Goal: Transaction & Acquisition: Purchase product/service

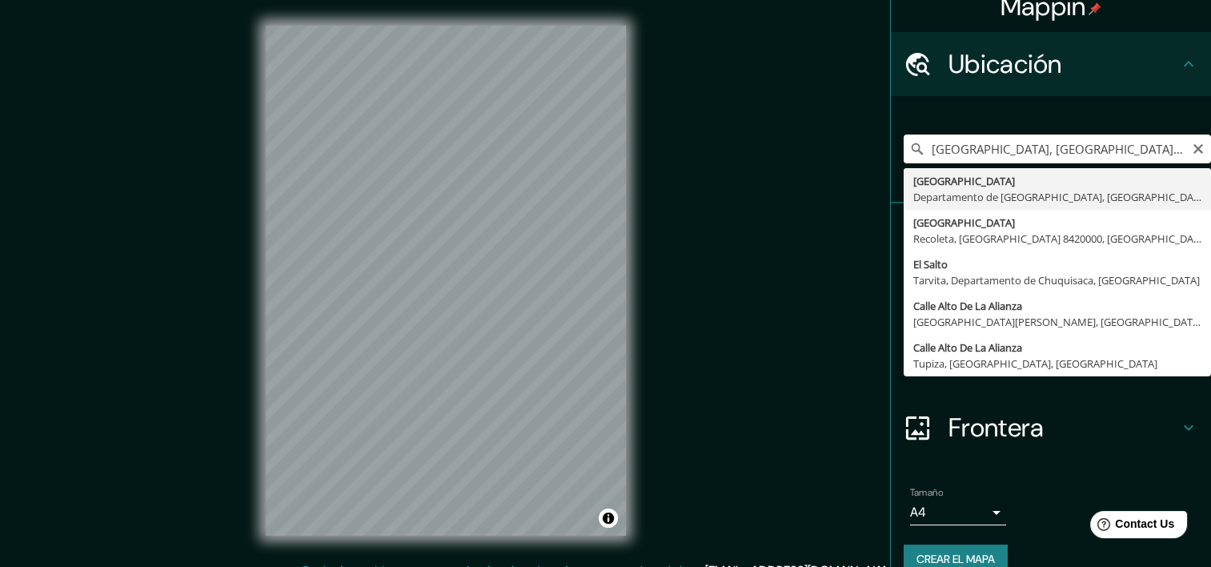
scroll to position [45, 0]
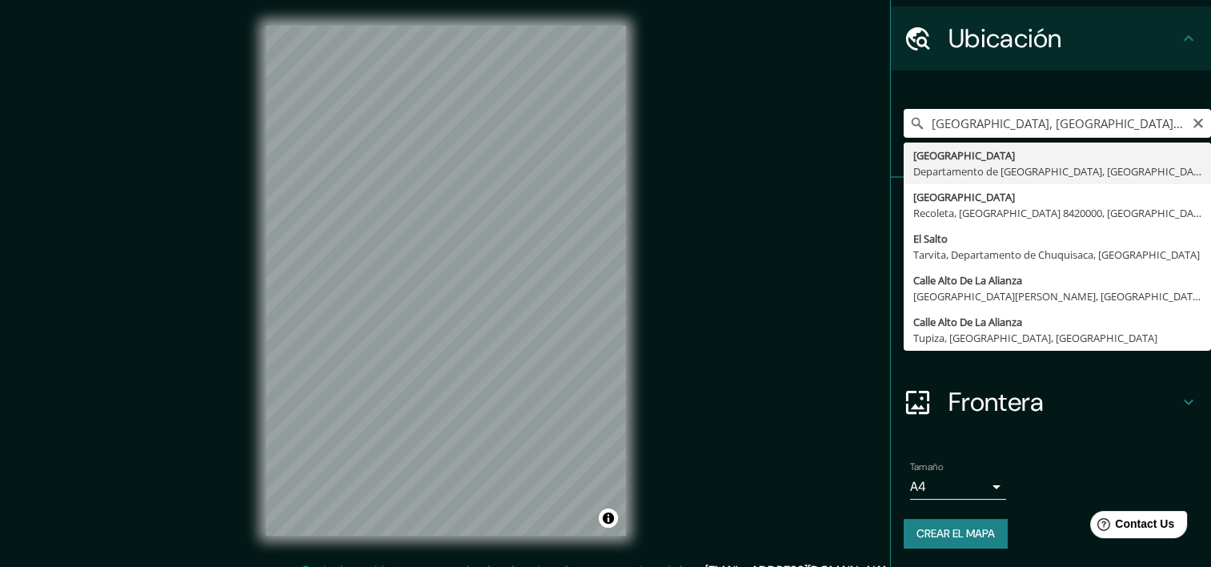
click at [1181, 396] on icon at bounding box center [1188, 401] width 19 height 19
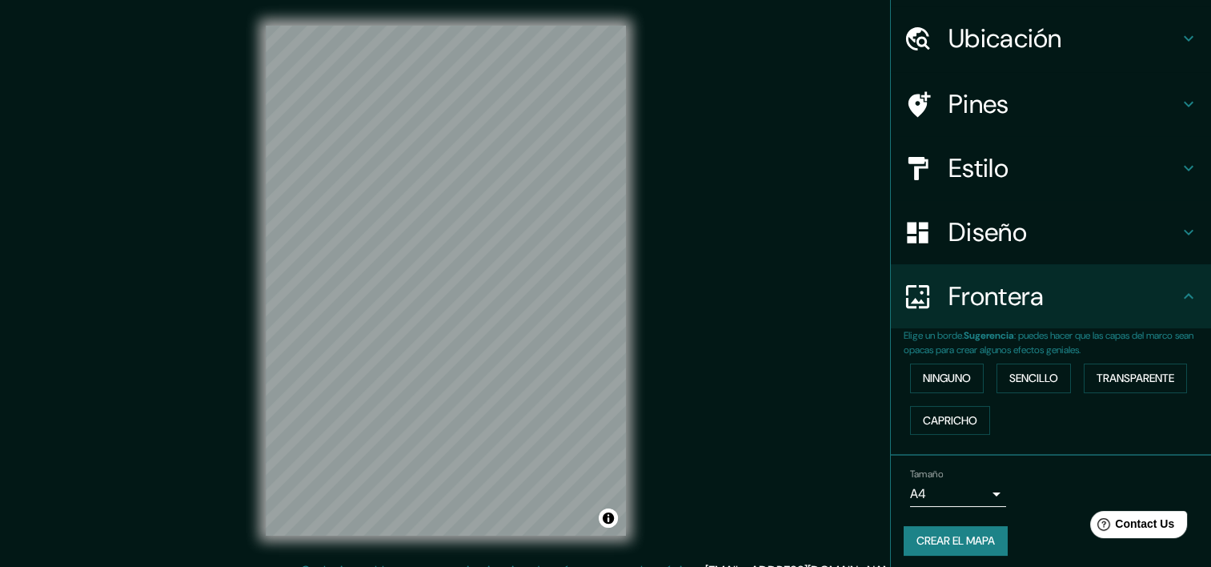
click at [1181, 244] on div "Diseño" at bounding box center [1051, 232] width 320 height 64
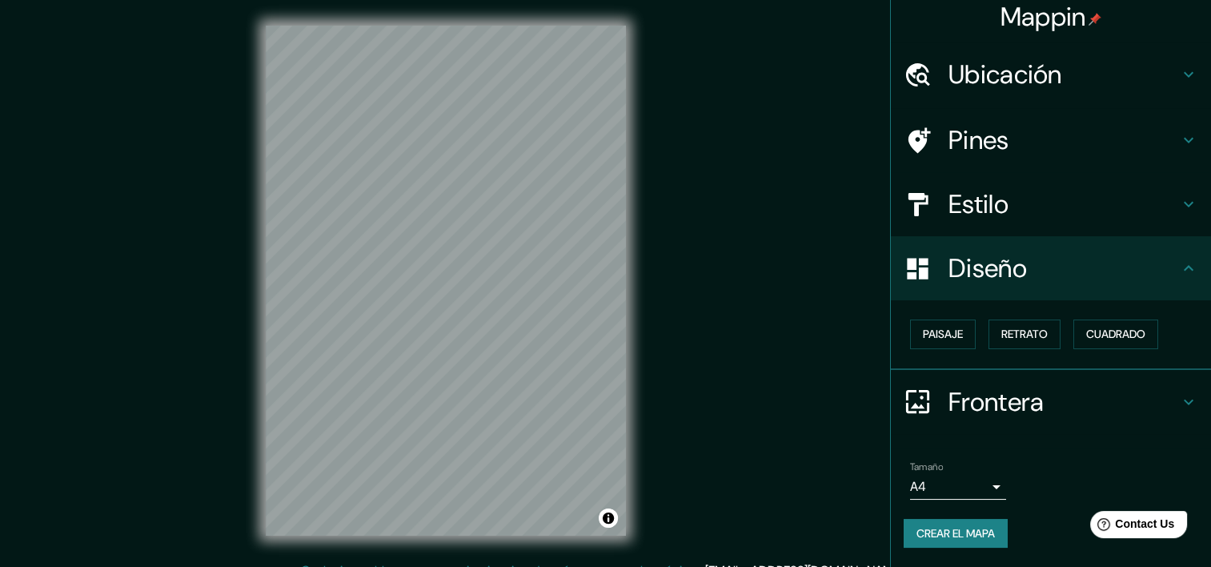
scroll to position [7, 0]
click at [1117, 335] on font "Cuadrado" at bounding box center [1115, 336] width 59 height 20
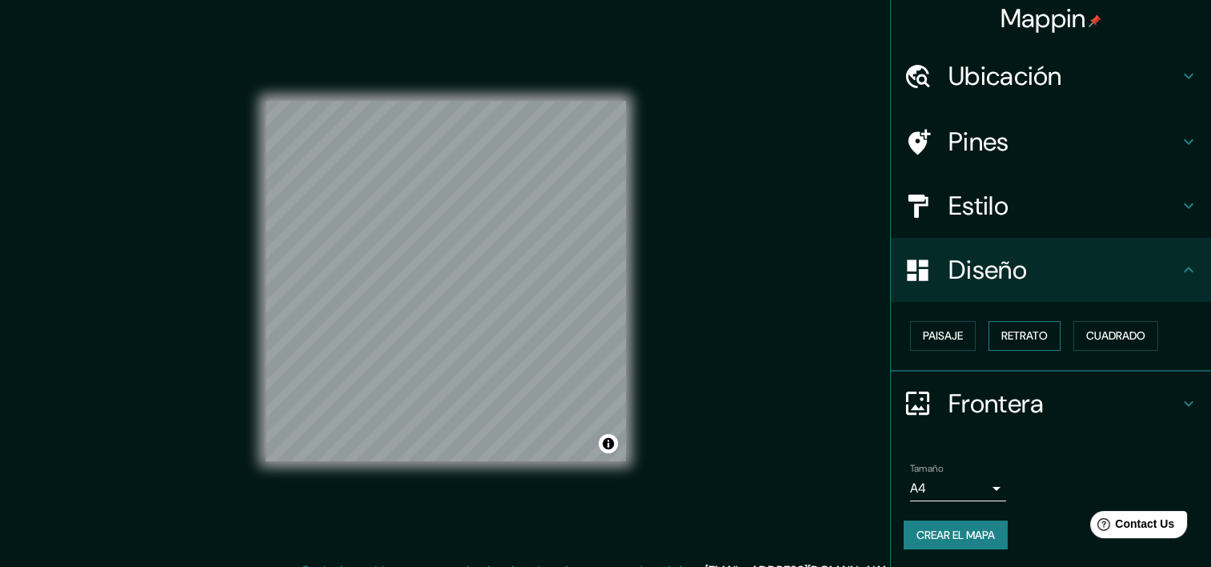
click at [1036, 337] on font "Retrato" at bounding box center [1024, 336] width 46 height 20
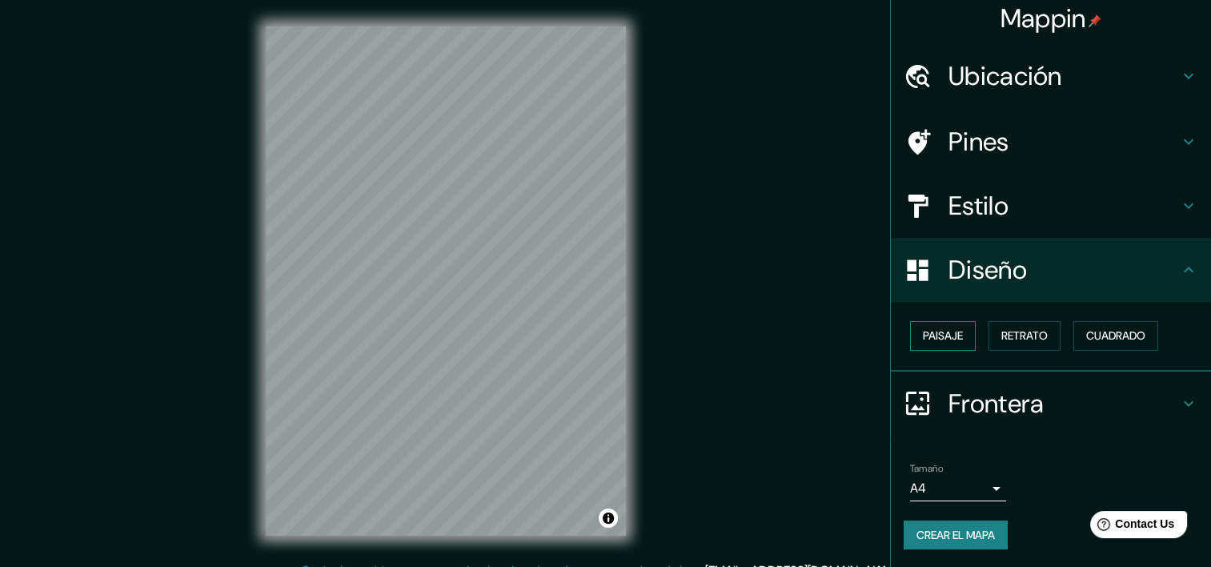
click at [941, 332] on font "Paisaje" at bounding box center [943, 336] width 40 height 20
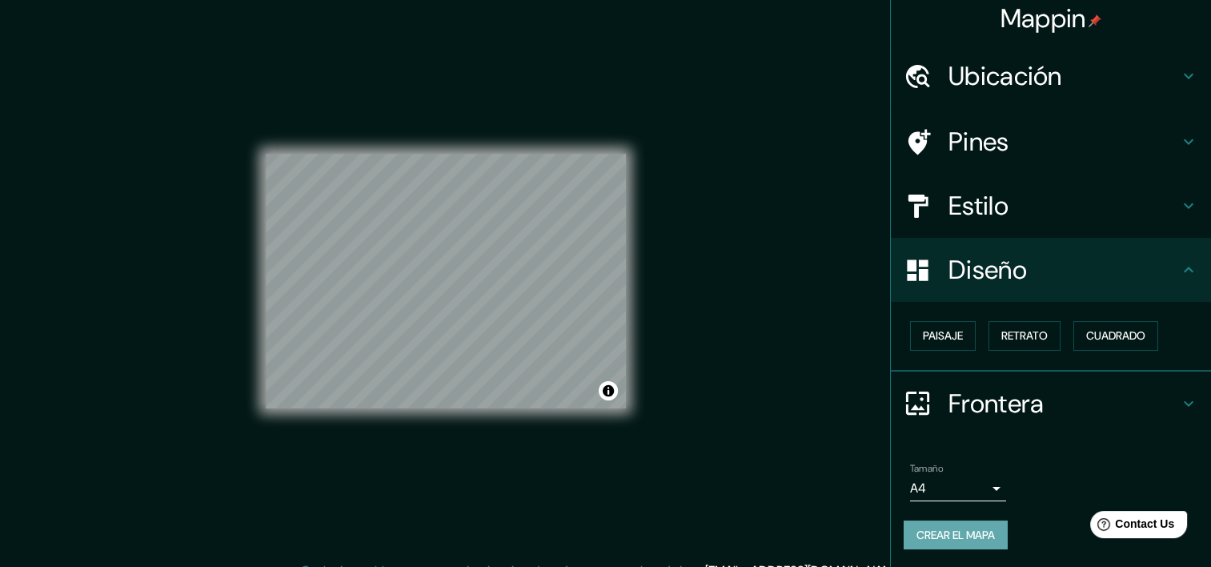
click at [986, 545] on button "Crear el mapa" at bounding box center [956, 535] width 104 height 30
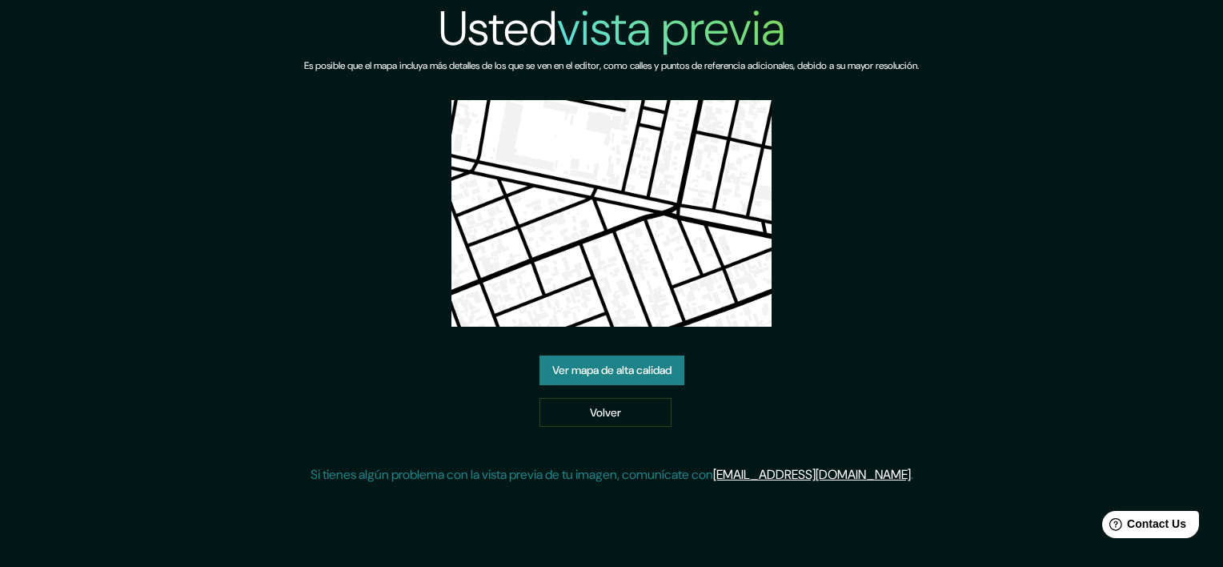
click at [652, 381] on link "Ver mapa de alta calidad" at bounding box center [611, 370] width 145 height 30
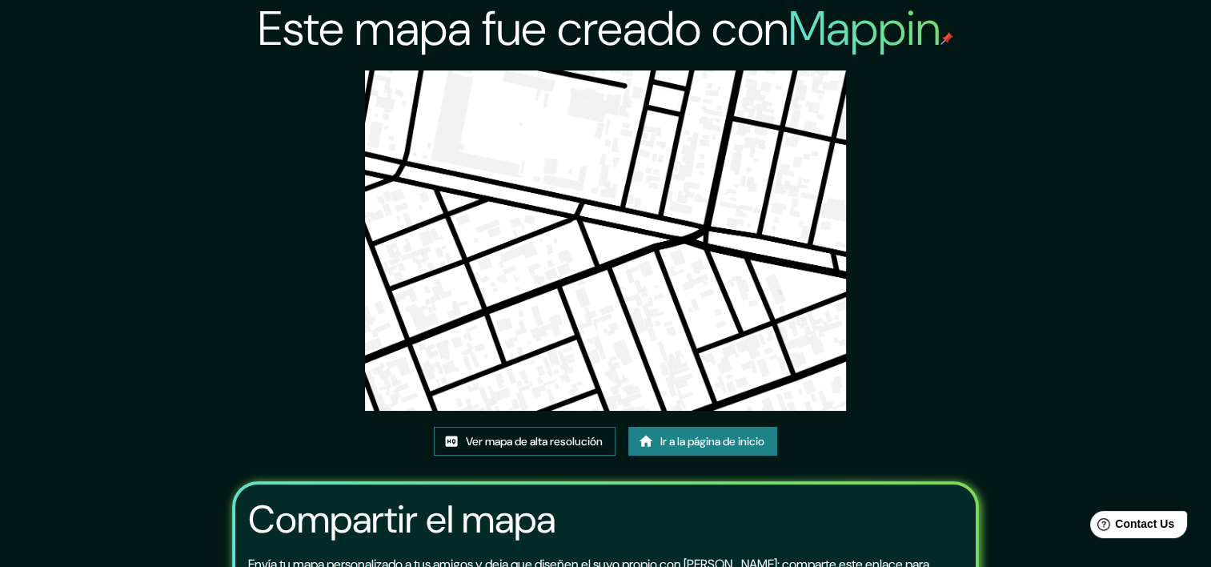
click at [527, 451] on link "Ver mapa de alta resolución" at bounding box center [525, 442] width 182 height 30
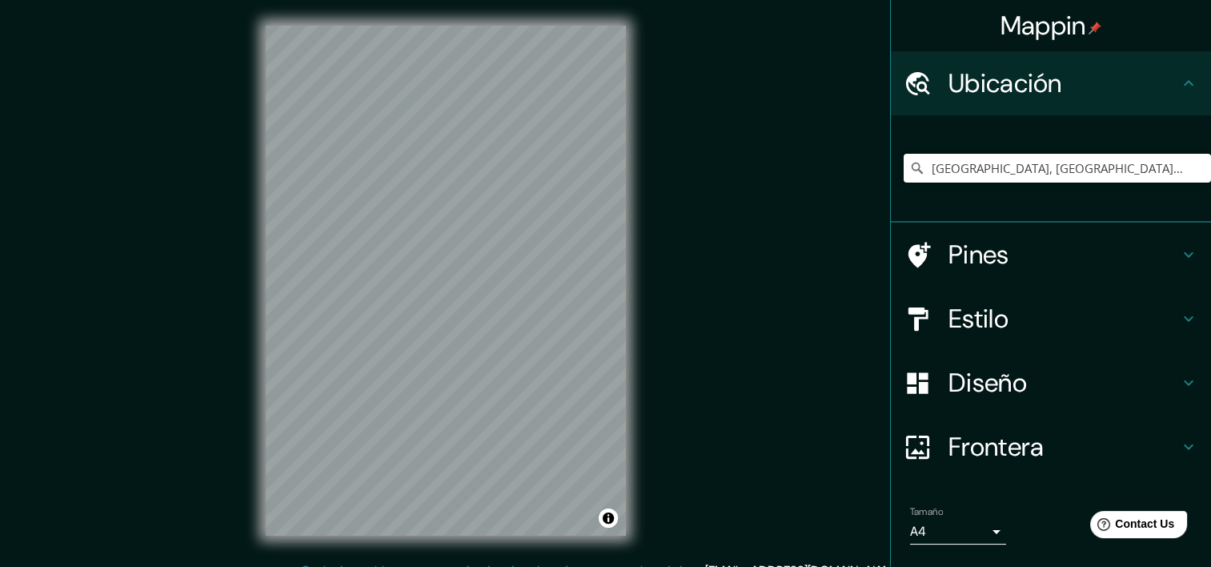
click at [1101, 162] on input "El Alto, Departamento de La Paz, Bolivia" at bounding box center [1057, 168] width 307 height 29
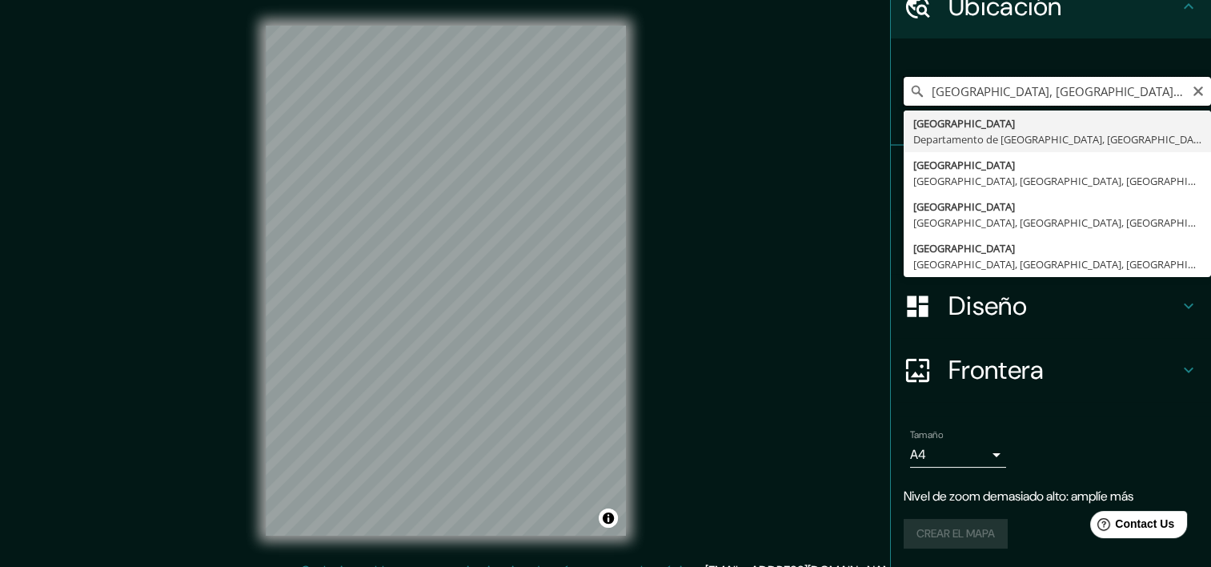
scroll to position [45, 0]
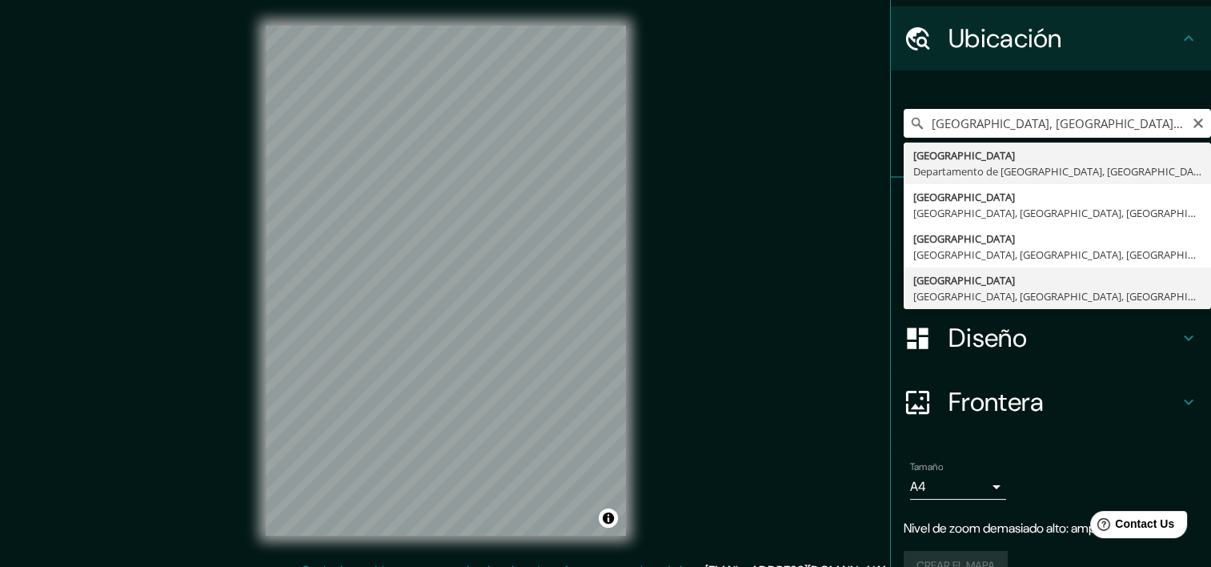
type input "Calle Bolivia, Nuestra Señora de La Paz, Departamento de La Paz, Bolivia"
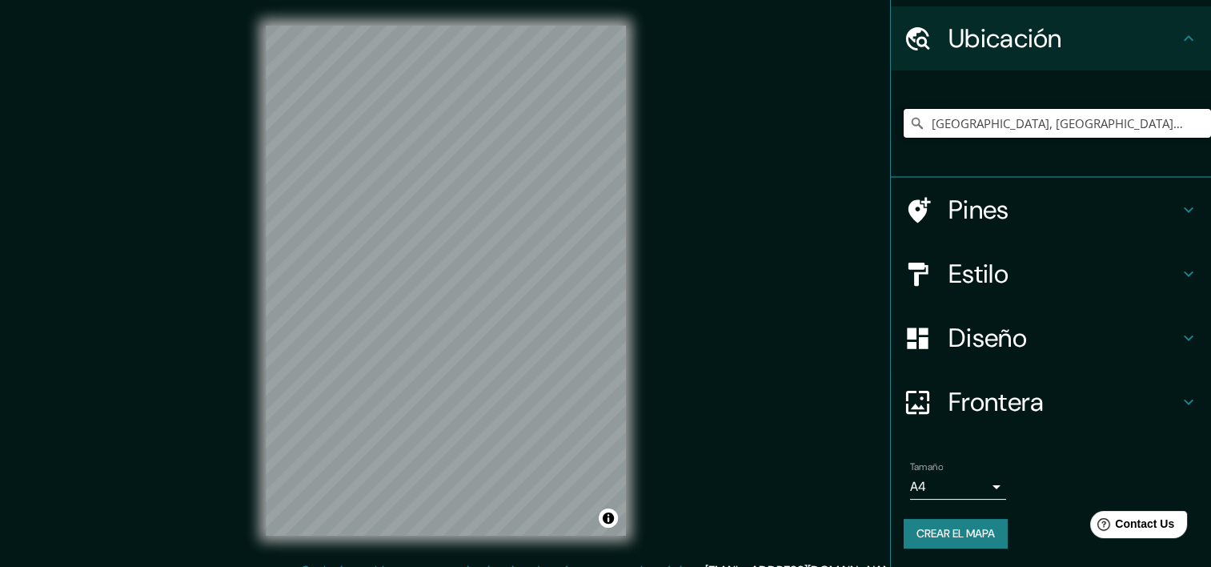
scroll to position [0, 0]
click at [1140, 333] on h4 "Diseño" at bounding box center [1063, 338] width 231 height 32
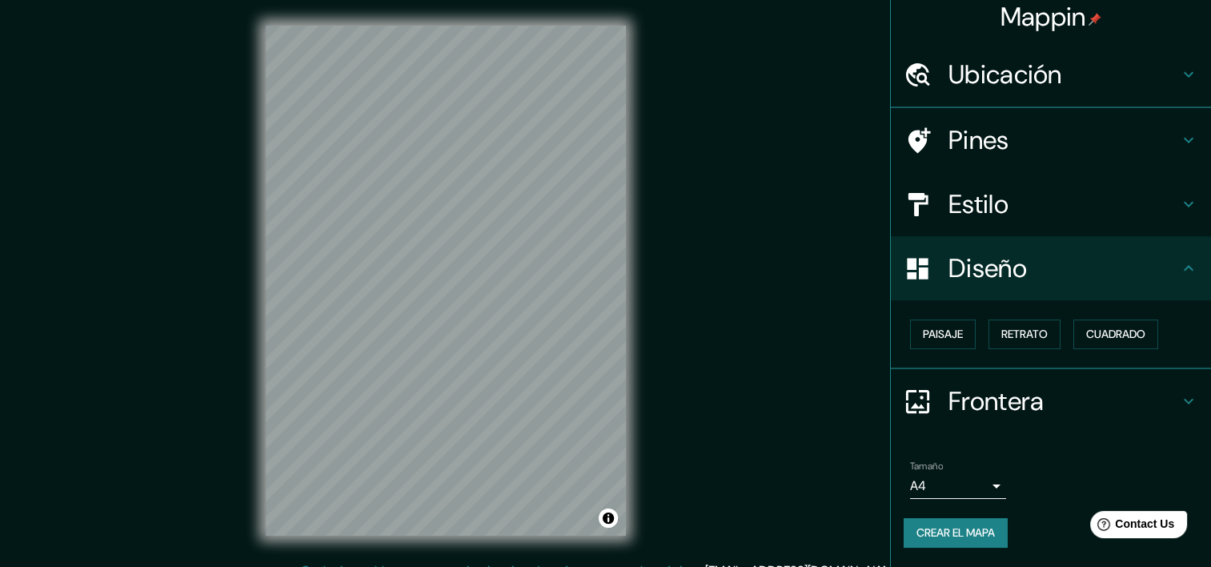
scroll to position [7, 0]
click at [944, 336] on font "Paisaje" at bounding box center [943, 336] width 40 height 20
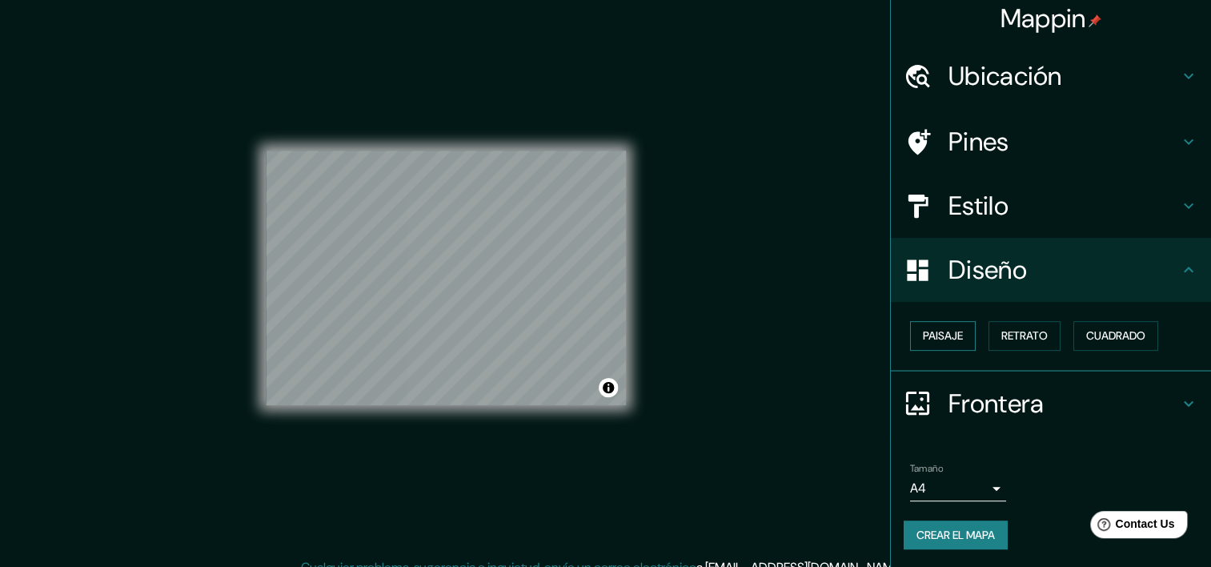
scroll to position [20, 0]
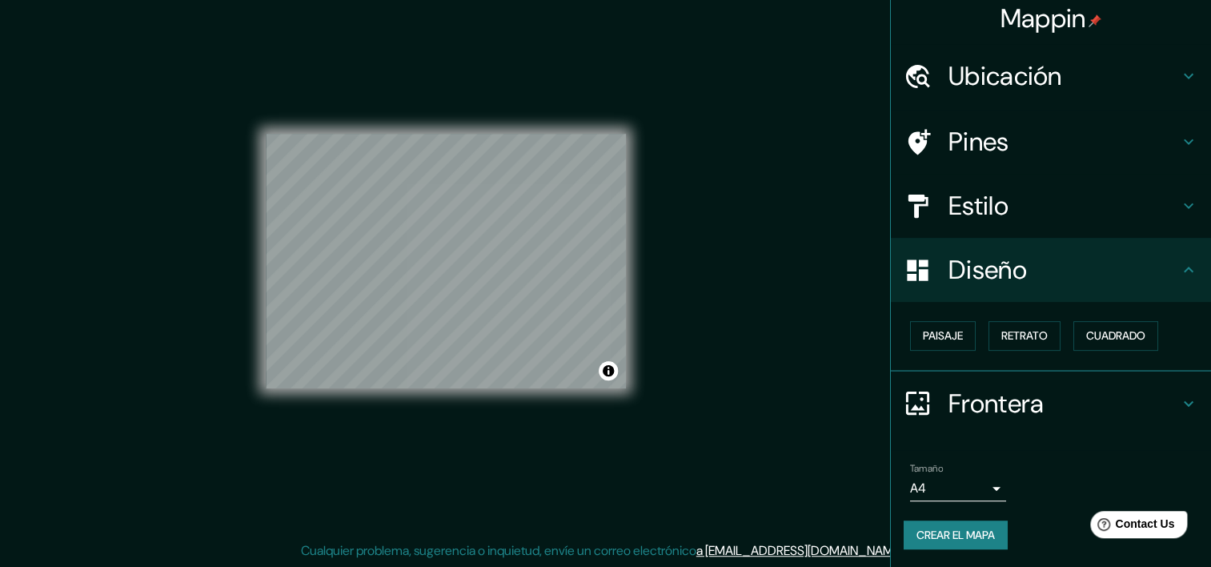
click at [976, 538] on font "Crear el mapa" at bounding box center [955, 535] width 78 height 20
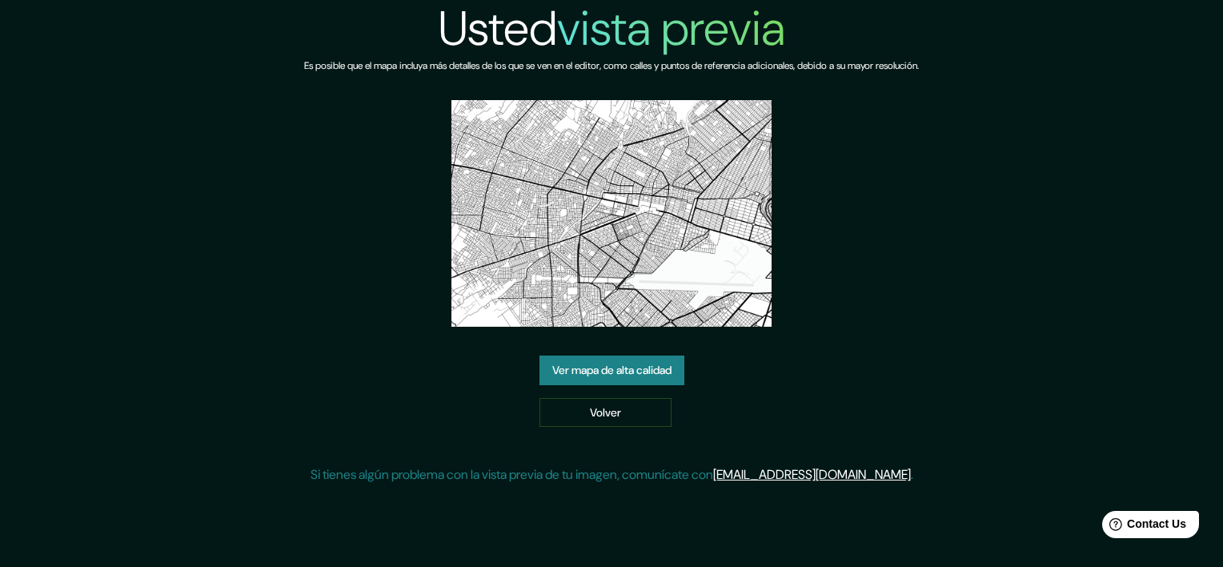
click at [580, 365] on link "Ver mapa de alta calidad" at bounding box center [611, 370] width 145 height 30
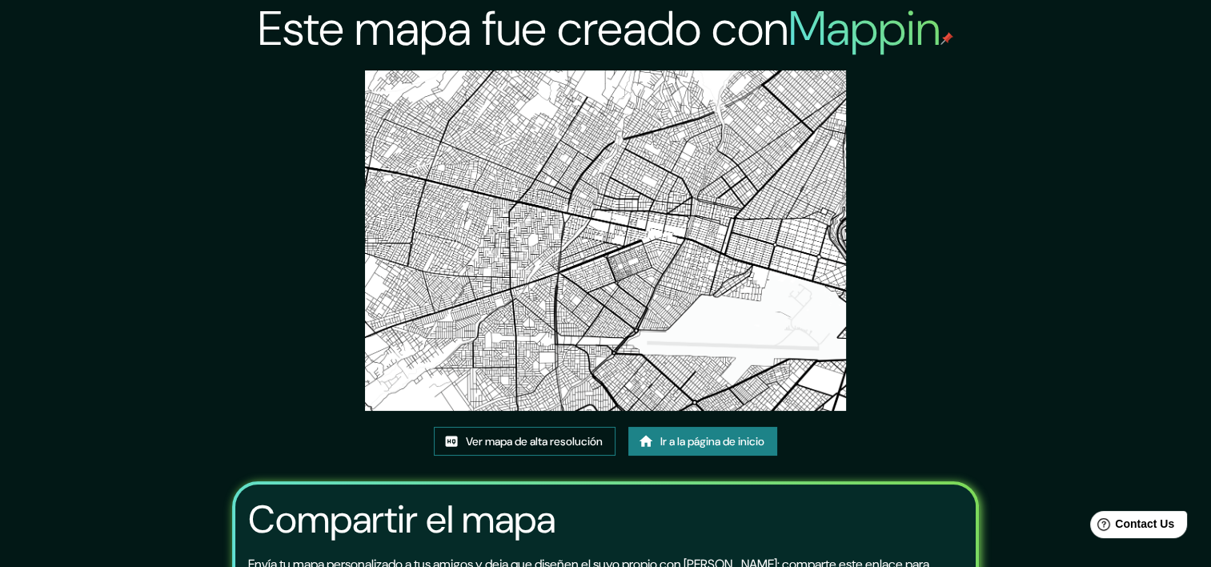
click at [531, 442] on font "Ver mapa de alta resolución" at bounding box center [534, 441] width 137 height 20
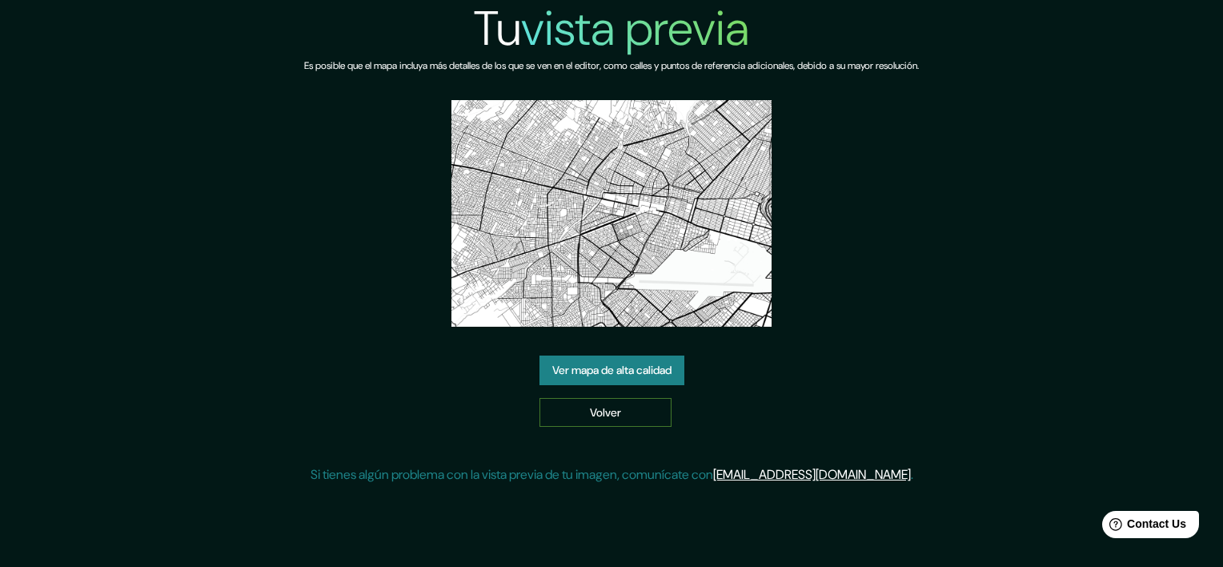
click at [636, 419] on link "Volver" at bounding box center [605, 413] width 132 height 30
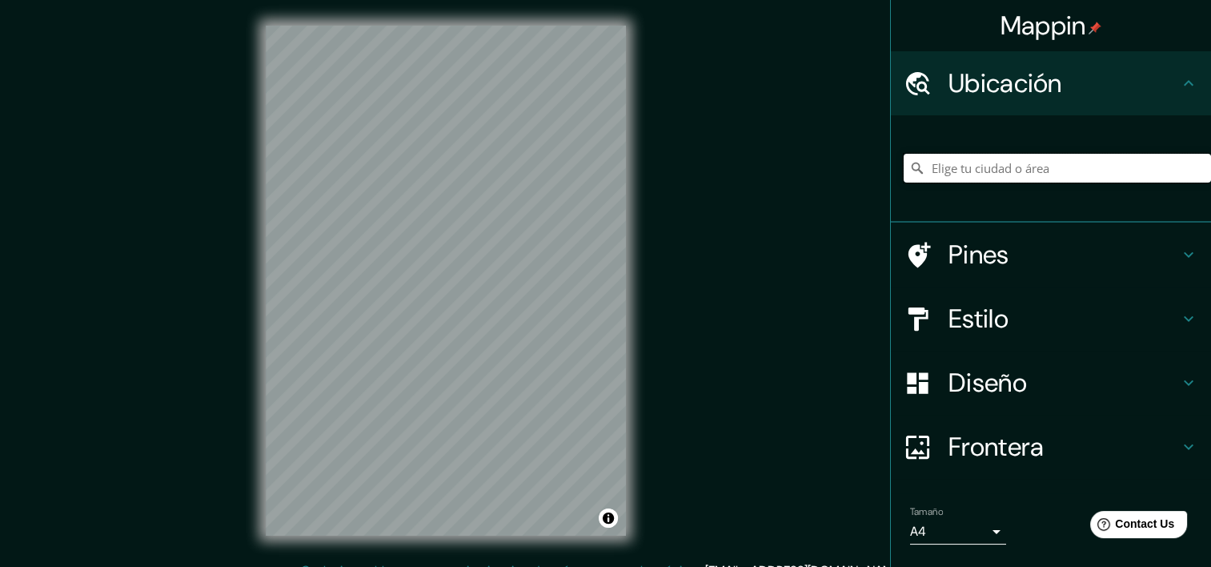
click at [1066, 172] on input "Elige tu ciudad o área" at bounding box center [1057, 168] width 307 height 29
click at [1039, 391] on h4 "Diseño" at bounding box center [1063, 383] width 231 height 32
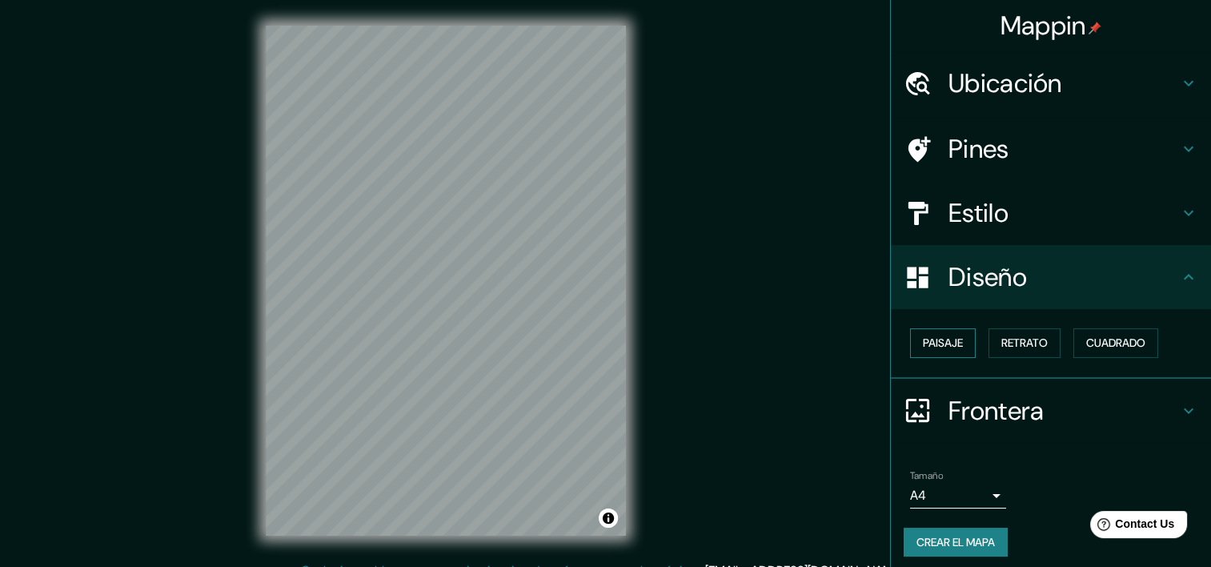
click at [944, 350] on font "Paisaje" at bounding box center [943, 343] width 40 height 20
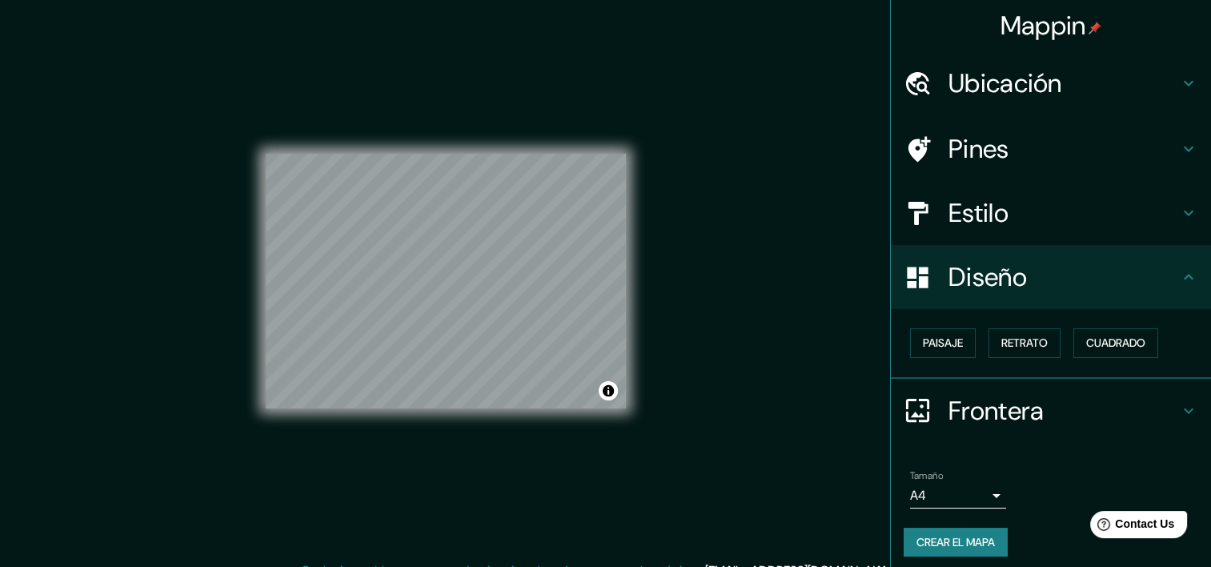
click at [928, 545] on font "Crear el mapa" at bounding box center [955, 542] width 78 height 20
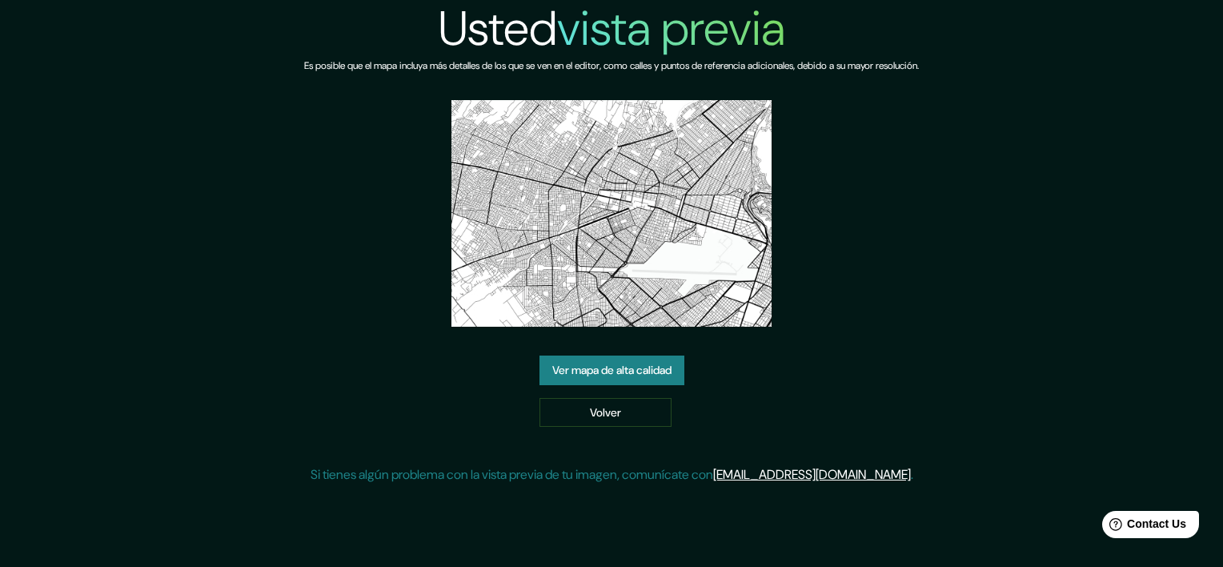
click at [594, 350] on div "Usted vista previa Es posible que el mapa incluya más detalles de los que se ve…" at bounding box center [611, 248] width 615 height 497
click at [596, 367] on link "Ver mapa de alta calidad" at bounding box center [611, 370] width 145 height 30
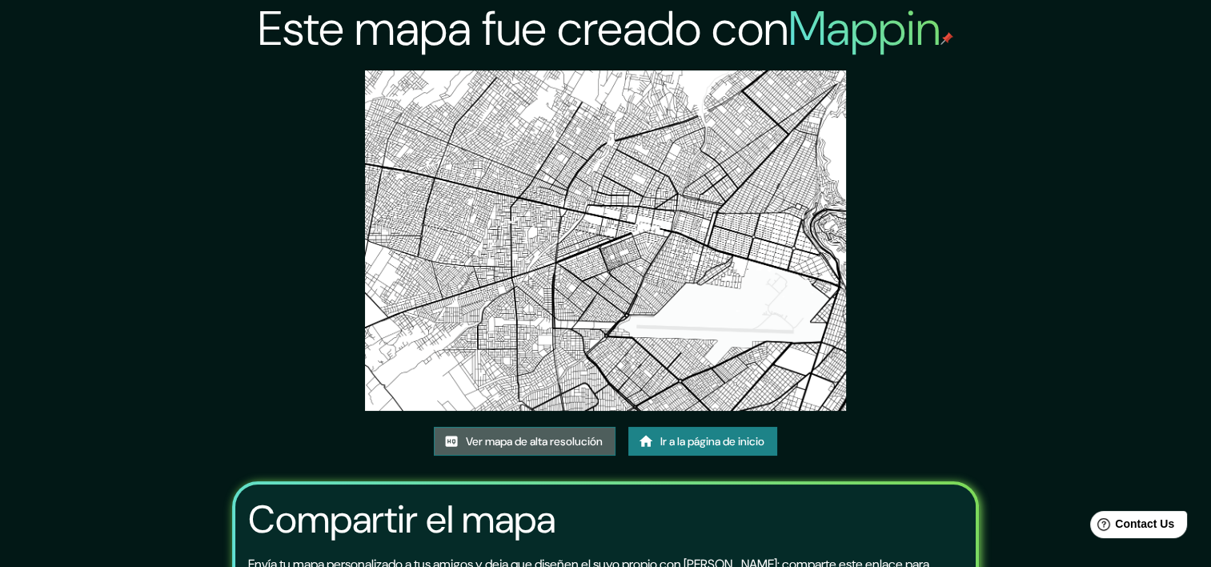
click at [506, 448] on font "Ver mapa de alta resolución" at bounding box center [534, 441] width 137 height 20
